Goal: Information Seeking & Learning: Learn about a topic

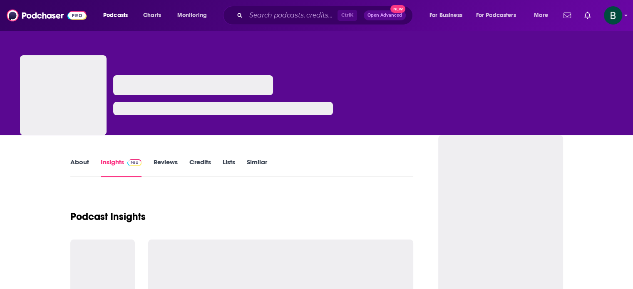
click at [232, 10] on div "Ctrl K Open Advanced New" at bounding box center [318, 15] width 190 height 19
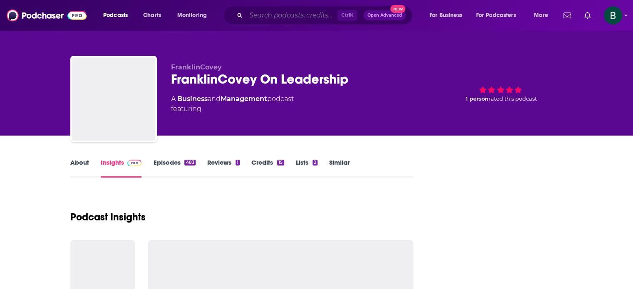
click at [253, 16] on input "Search podcasts, credits, & more..." at bounding box center [292, 15] width 92 height 13
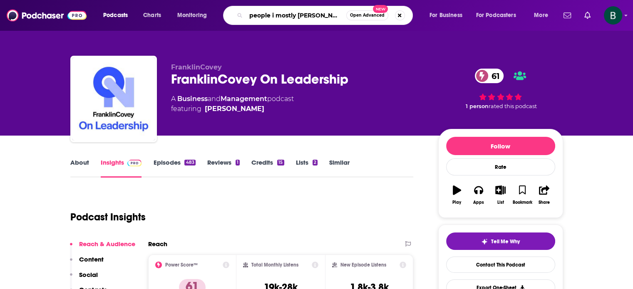
type input "people i mostly admire"
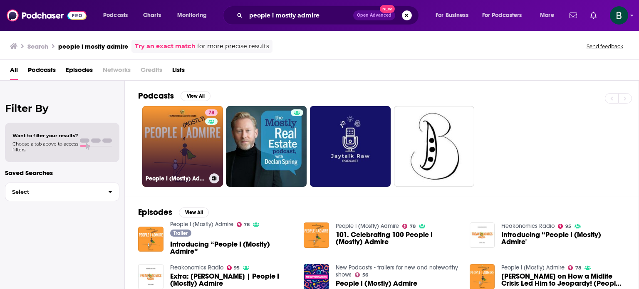
click at [189, 145] on link "78 People I (Mostly) Admire" at bounding box center [182, 146] width 81 height 81
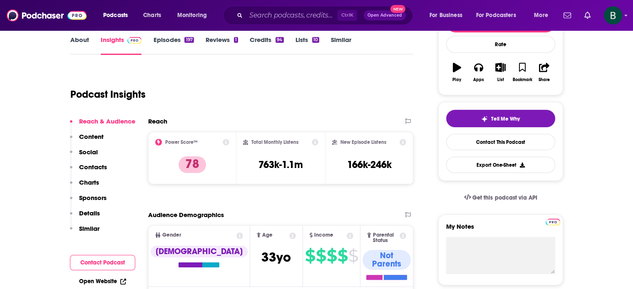
scroll to position [139, 0]
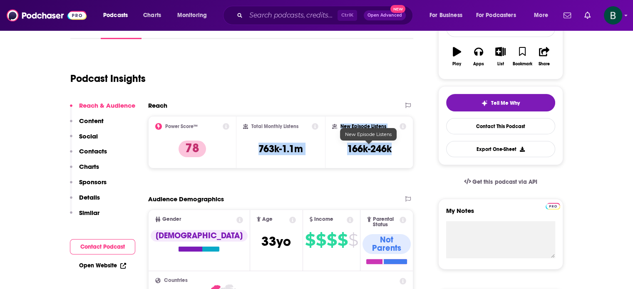
drag, startPoint x: 259, startPoint y: 149, endPoint x: 396, endPoint y: 147, distance: 136.9
click at [396, 147] on div "Power Score™ 78 Total Monthly Listens 763k-1.1m New Episode Listens 166k-246k" at bounding box center [281, 142] width 266 height 52
copy div "763k-1.1m New Episode Listens 166k-246k"
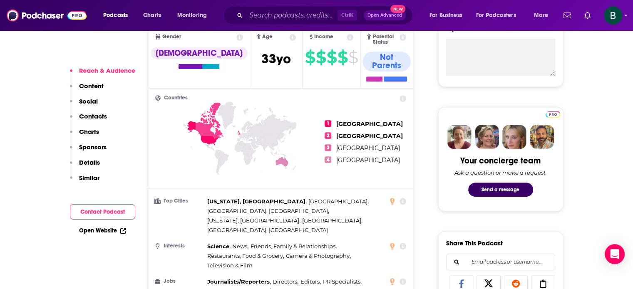
scroll to position [347, 0]
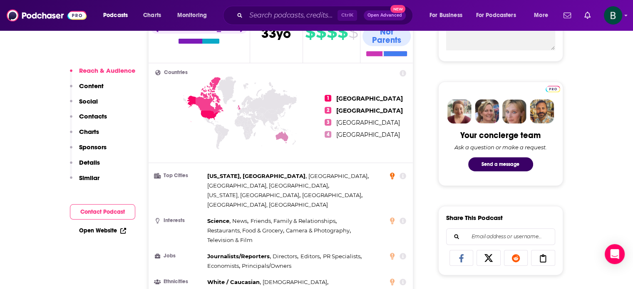
click at [391, 172] on icon at bounding box center [392, 175] width 5 height 7
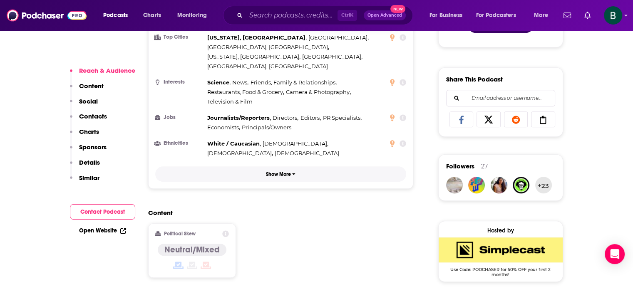
click at [281, 171] on p "Show More" at bounding box center [278, 174] width 25 height 6
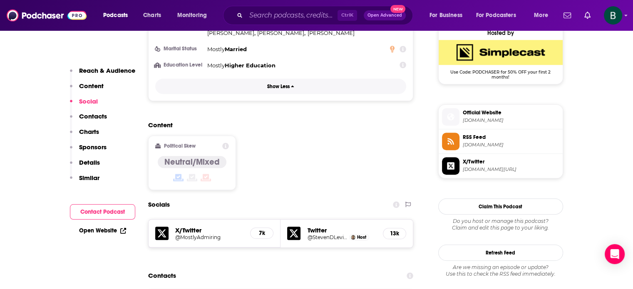
scroll to position [763, 0]
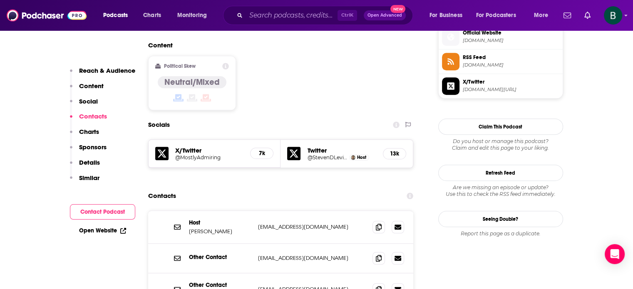
click at [318, 154] on h5 "@StevenDLevitt" at bounding box center [327, 157] width 40 height 6
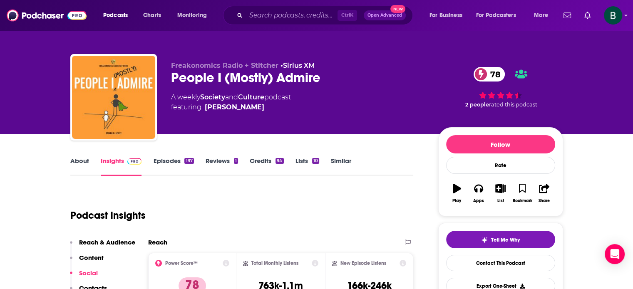
scroll to position [0, 0]
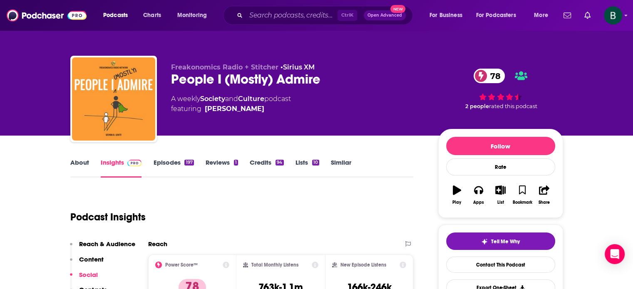
click at [162, 164] on link "Episodes 197" at bounding box center [173, 168] width 40 height 19
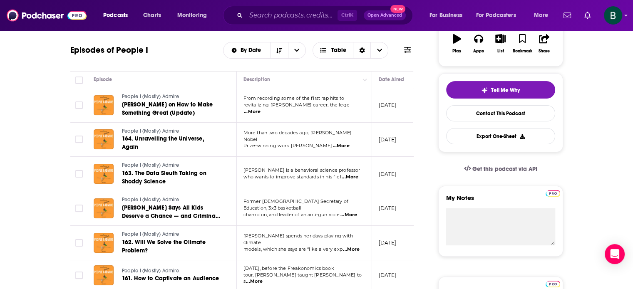
scroll to position [208, 0]
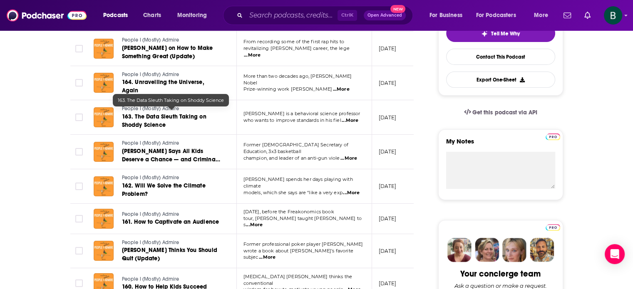
click at [179, 114] on span "163. The Data Sleuth Taking on Shoddy Science" at bounding box center [164, 120] width 84 height 15
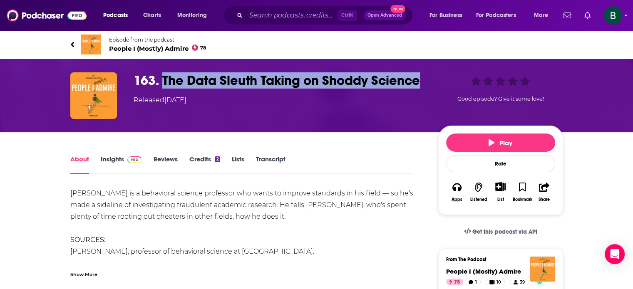
drag, startPoint x: 424, startPoint y: 82, endPoint x: 164, endPoint y: 78, distance: 259.7
click at [164, 78] on h1 "163. The Data Sleuth Taking on Shoddy Science" at bounding box center [279, 80] width 291 height 16
copy h1 "The Data Sleuth Taking on Shoddy Science"
